Goal: Information Seeking & Learning: Learn about a topic

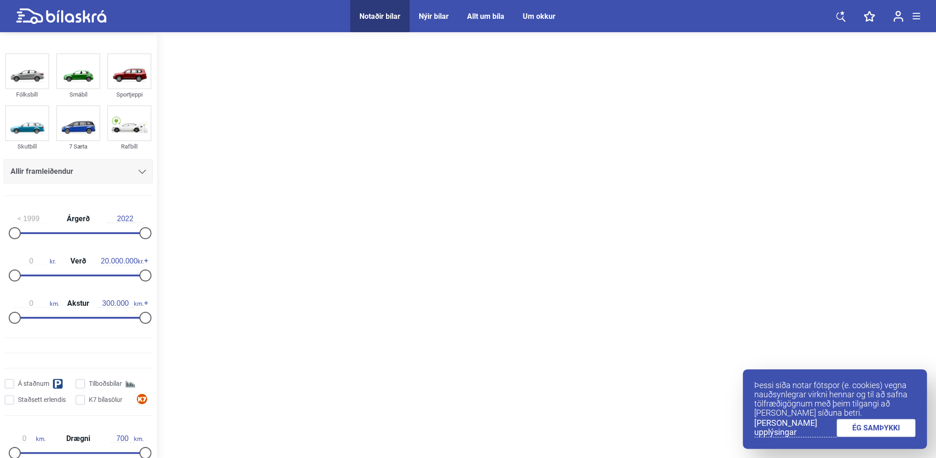
click at [817, 428] on link "[PERSON_NAME] upplýsingar" at bounding box center [795, 428] width 82 height 19
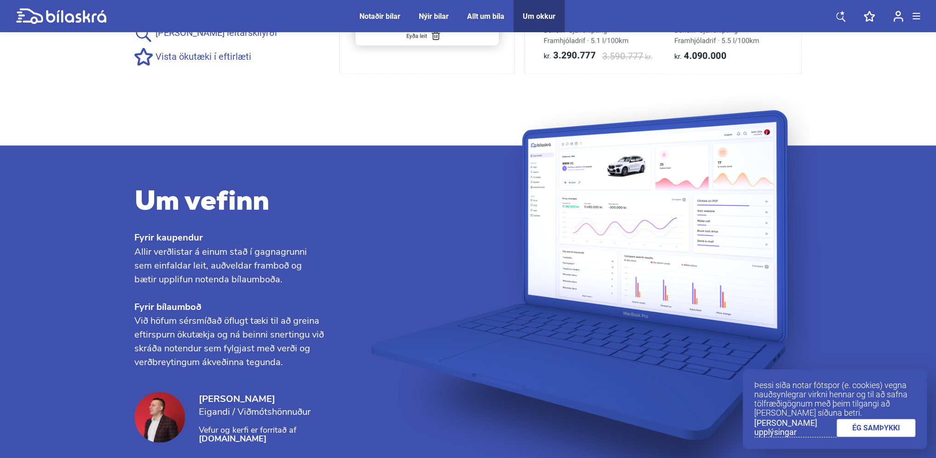
scroll to position [979, 0]
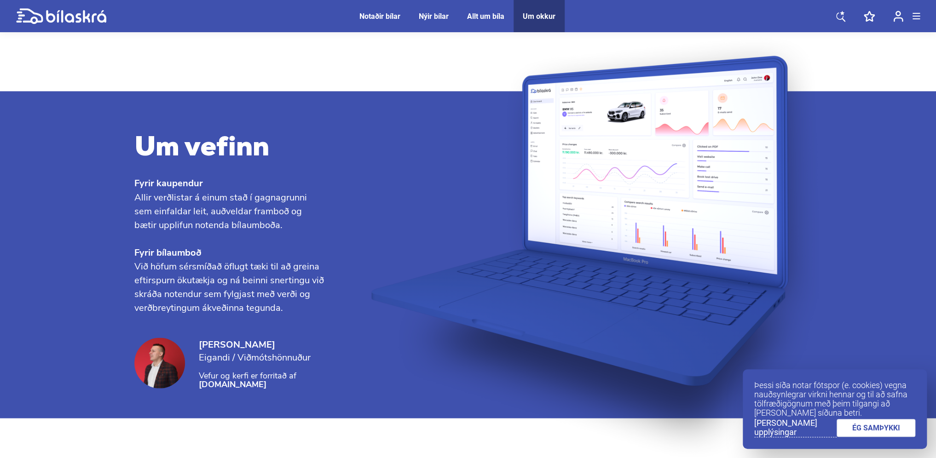
click at [852, 434] on link "ÉG SAMÞYKKI" at bounding box center [875, 428] width 79 height 18
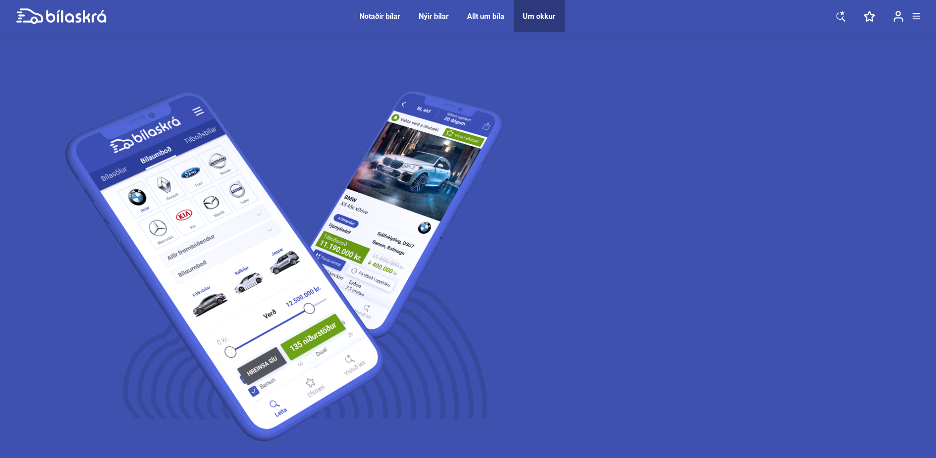
scroll to position [0, 0]
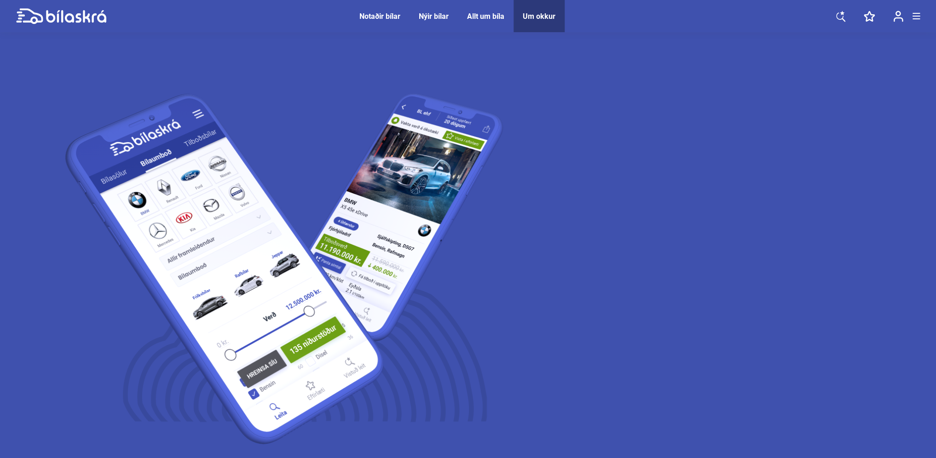
click at [383, 17] on div "Notaðir bílar" at bounding box center [379, 16] width 41 height 9
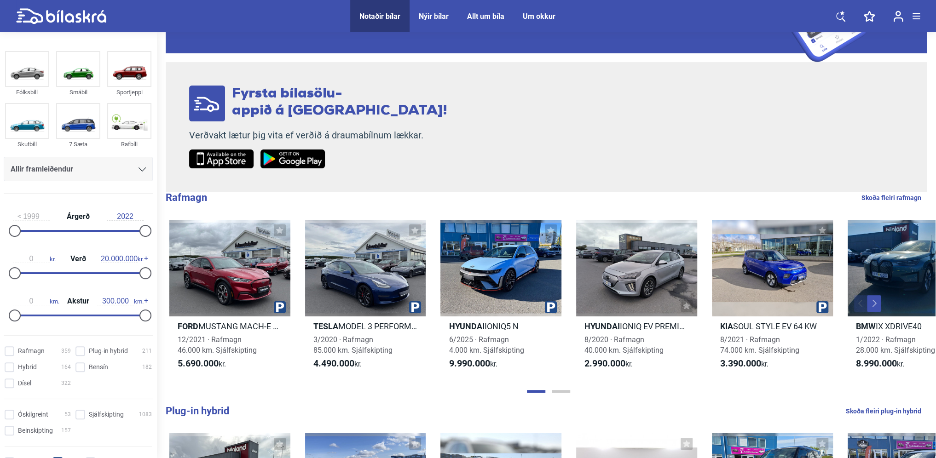
scroll to position [138, 0]
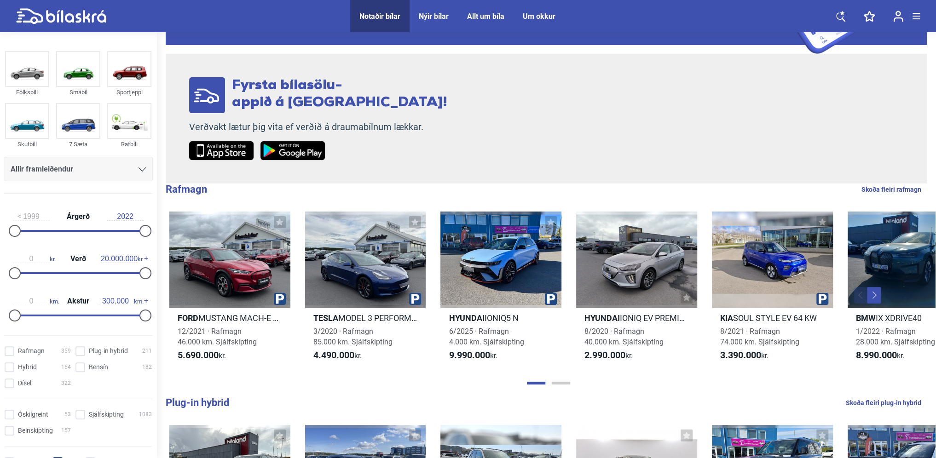
click at [903, 190] on link "Skoða fleiri rafmagn" at bounding box center [891, 190] width 60 height 12
checkbox input "true"
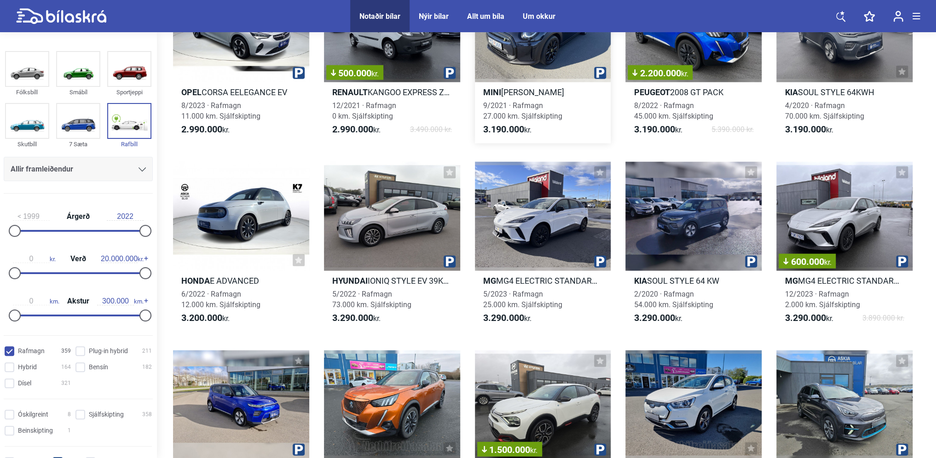
scroll to position [1472, 0]
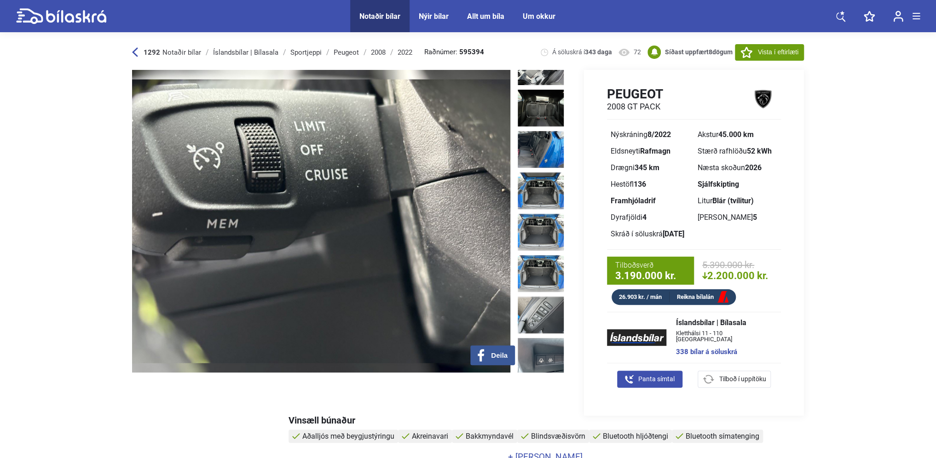
scroll to position [690, 0]
